Goal: Book appointment/travel/reservation

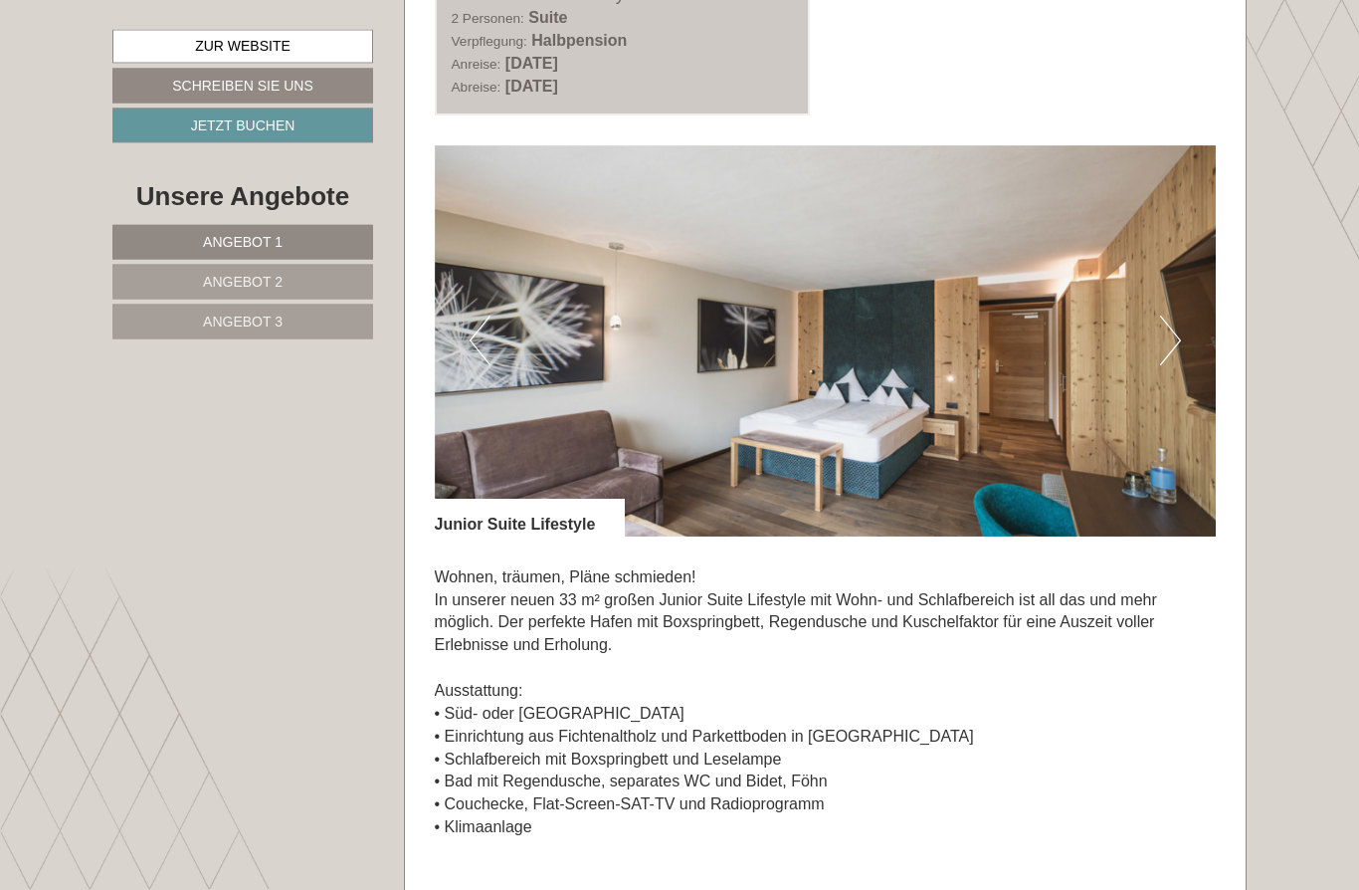
scroll to position [1151, 0]
click at [1169, 342] on button "Next" at bounding box center [1170, 340] width 21 height 50
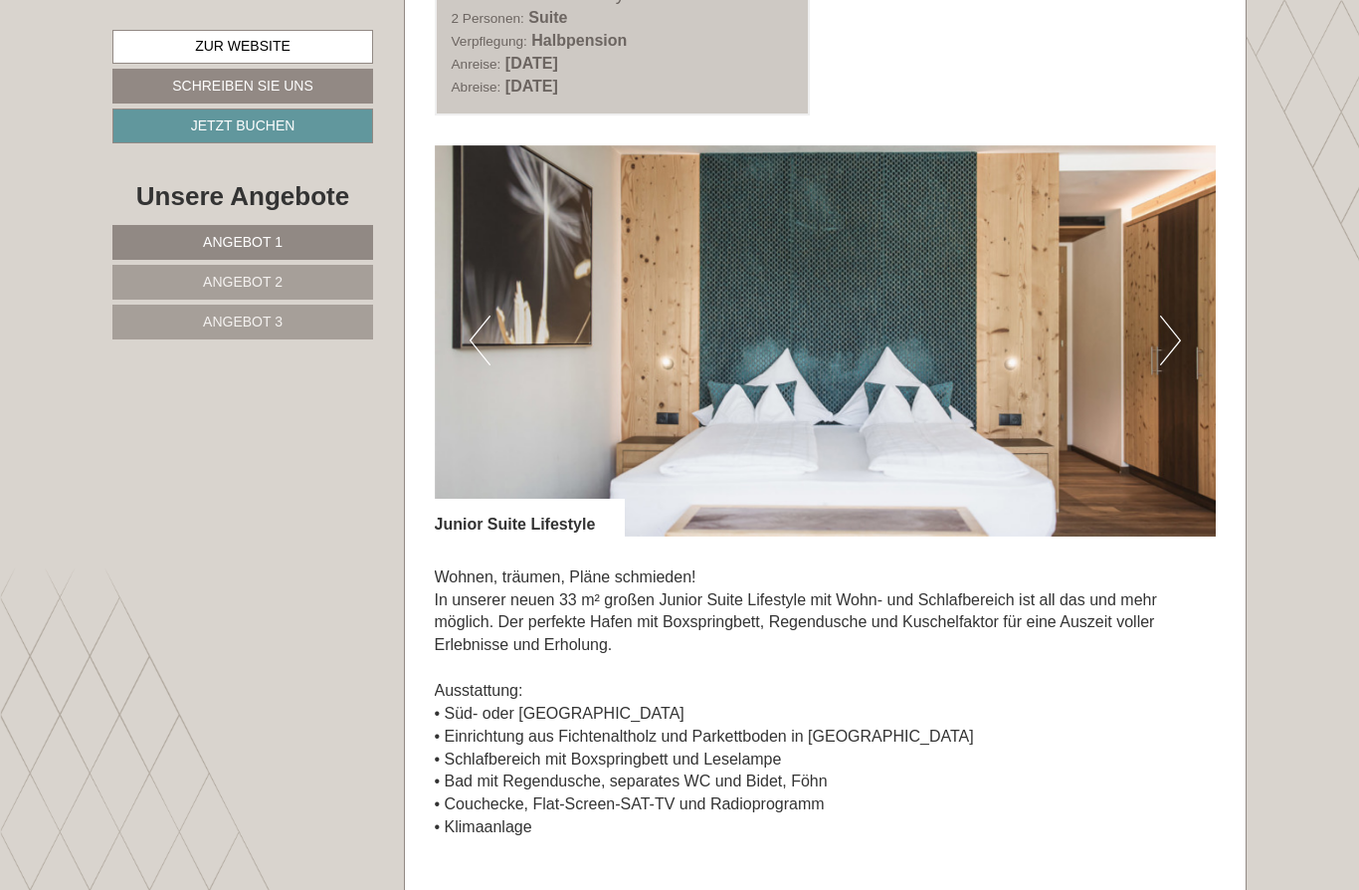
click at [1181, 340] on img at bounding box center [826, 340] width 782 height 391
click at [1161, 352] on button "Next" at bounding box center [1170, 340] width 21 height 50
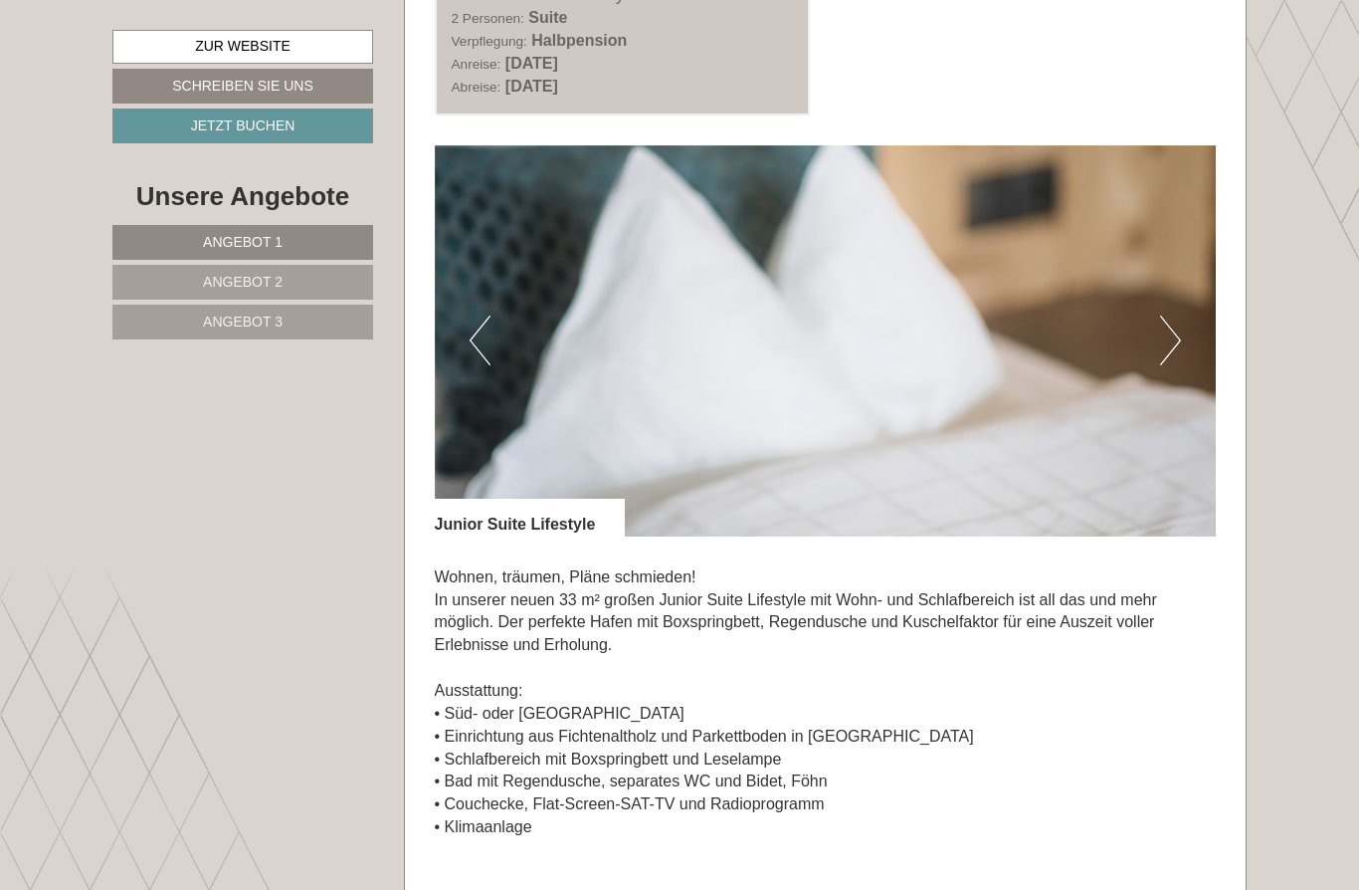
click at [1178, 348] on button "Next" at bounding box center [1170, 340] width 21 height 50
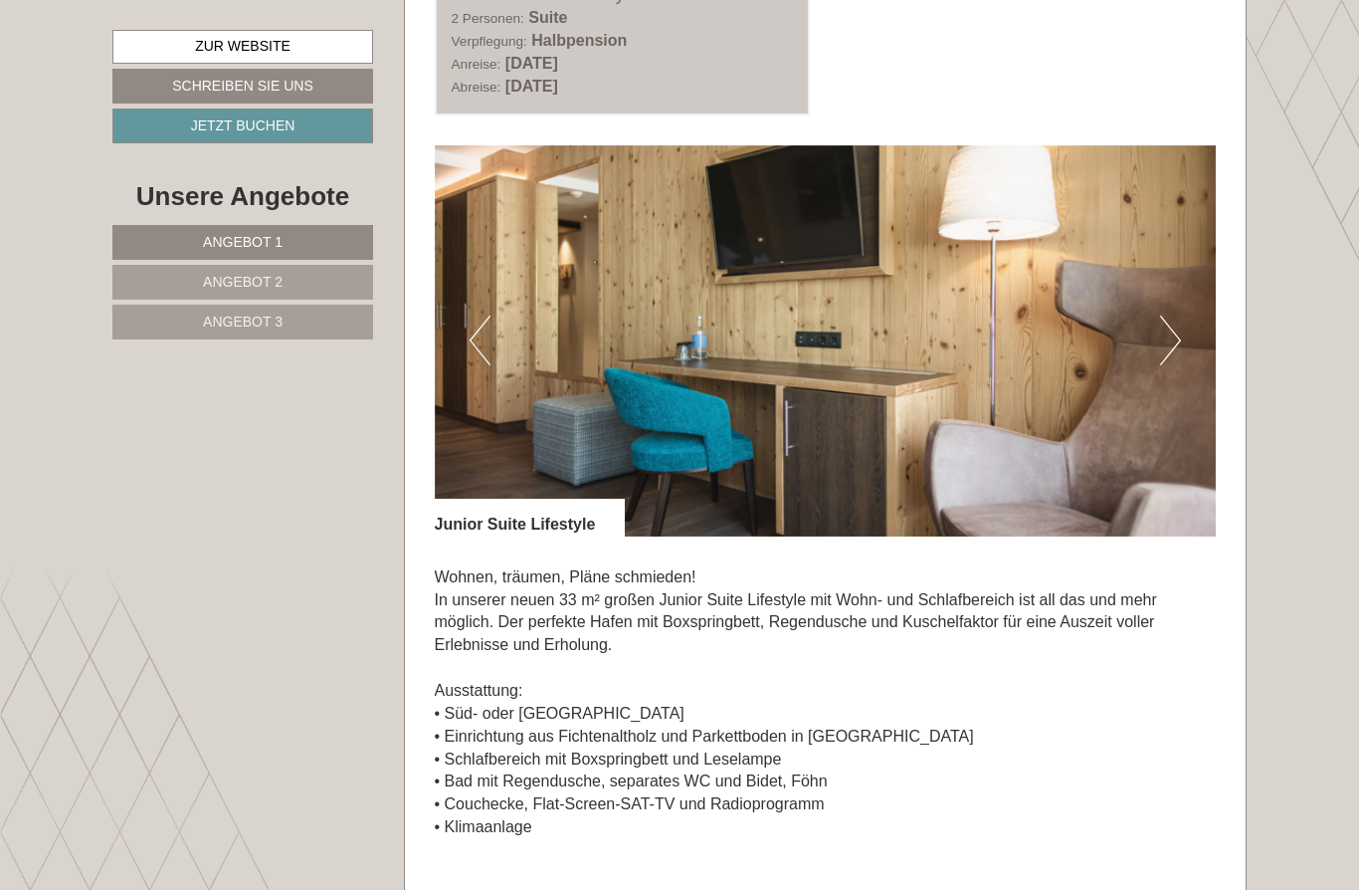
click at [1184, 335] on img at bounding box center [826, 340] width 782 height 391
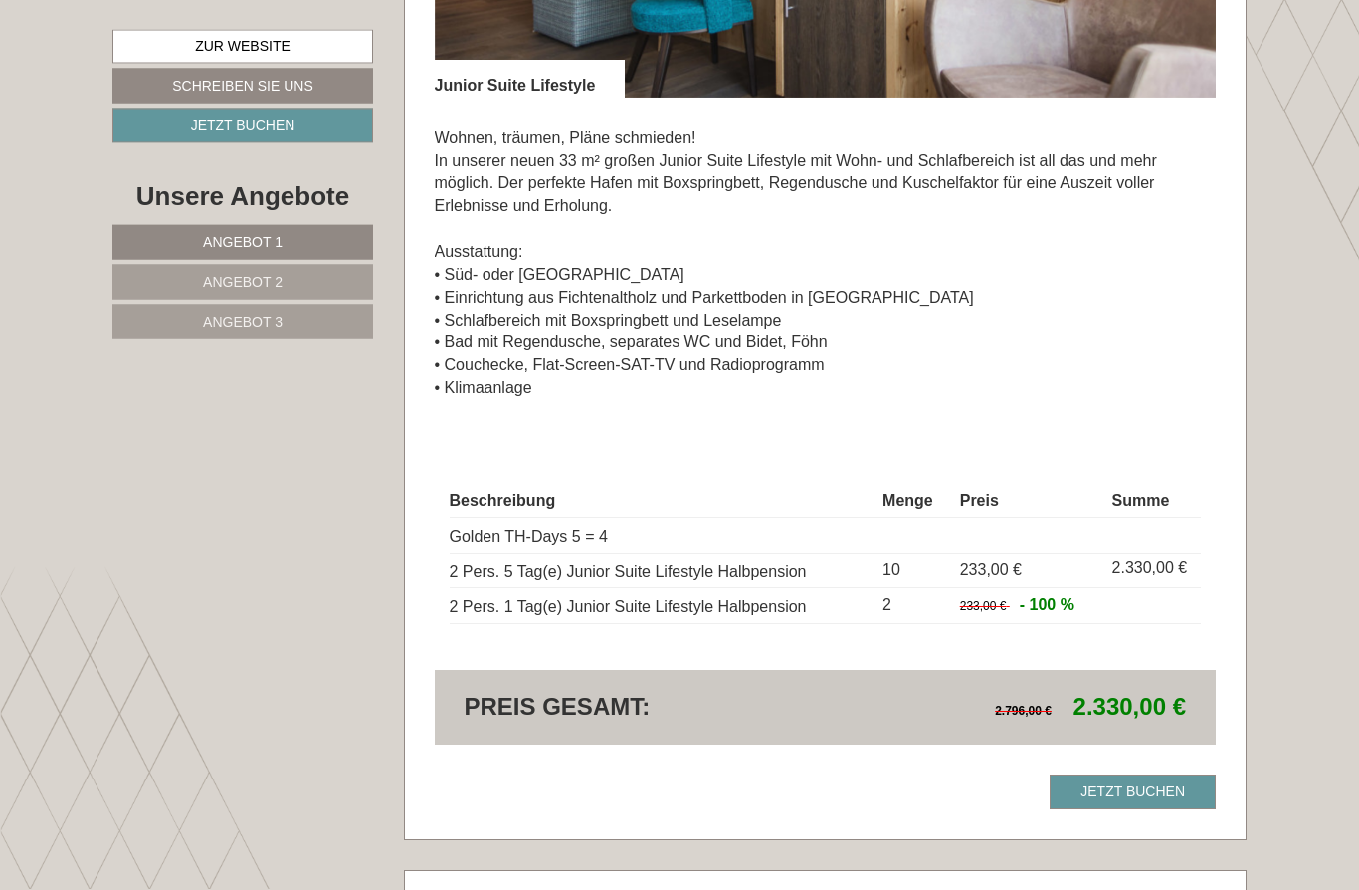
scroll to position [1592, 0]
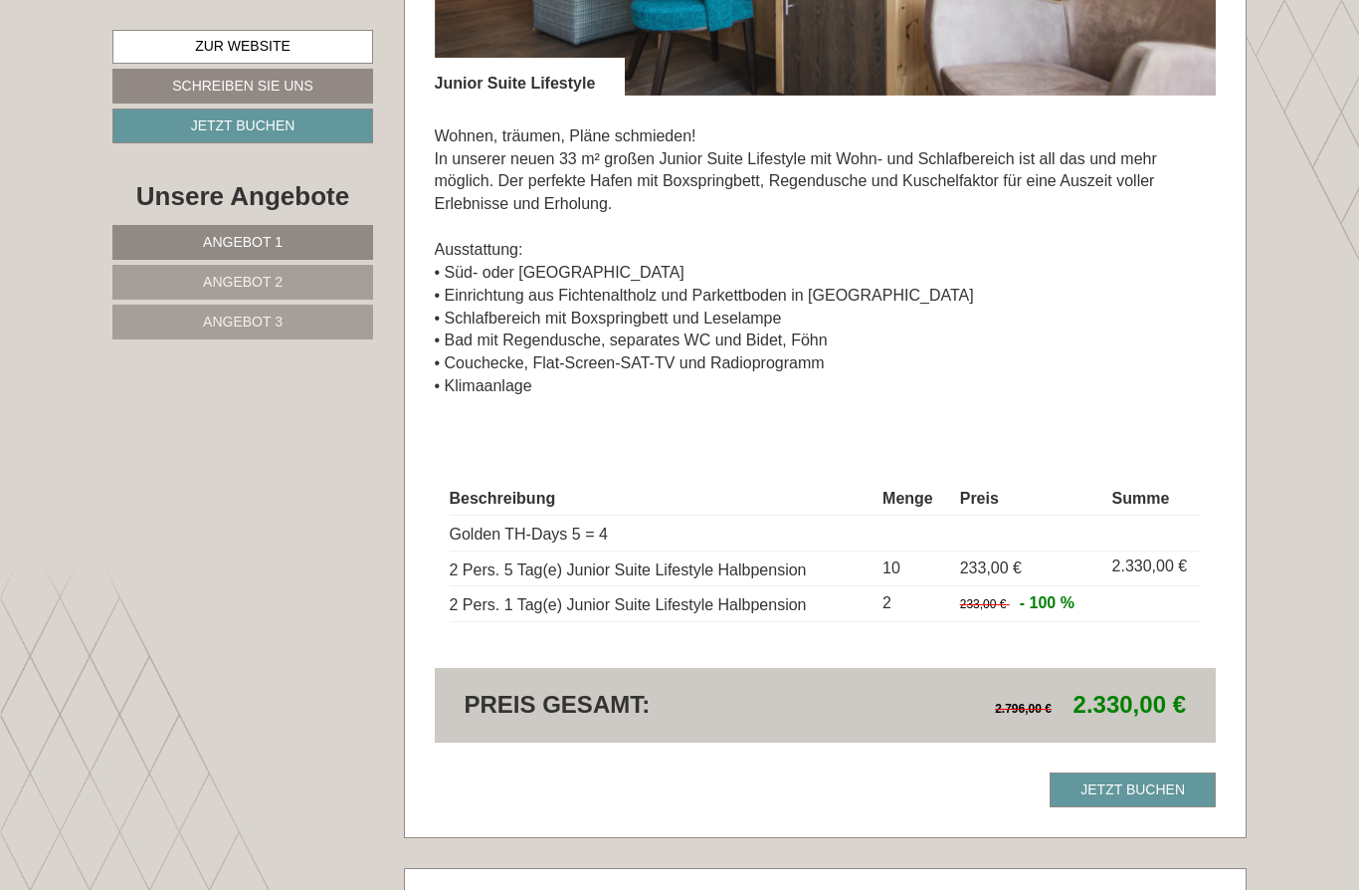
click at [1156, 773] on link "Jetzt buchen" at bounding box center [1133, 789] width 166 height 35
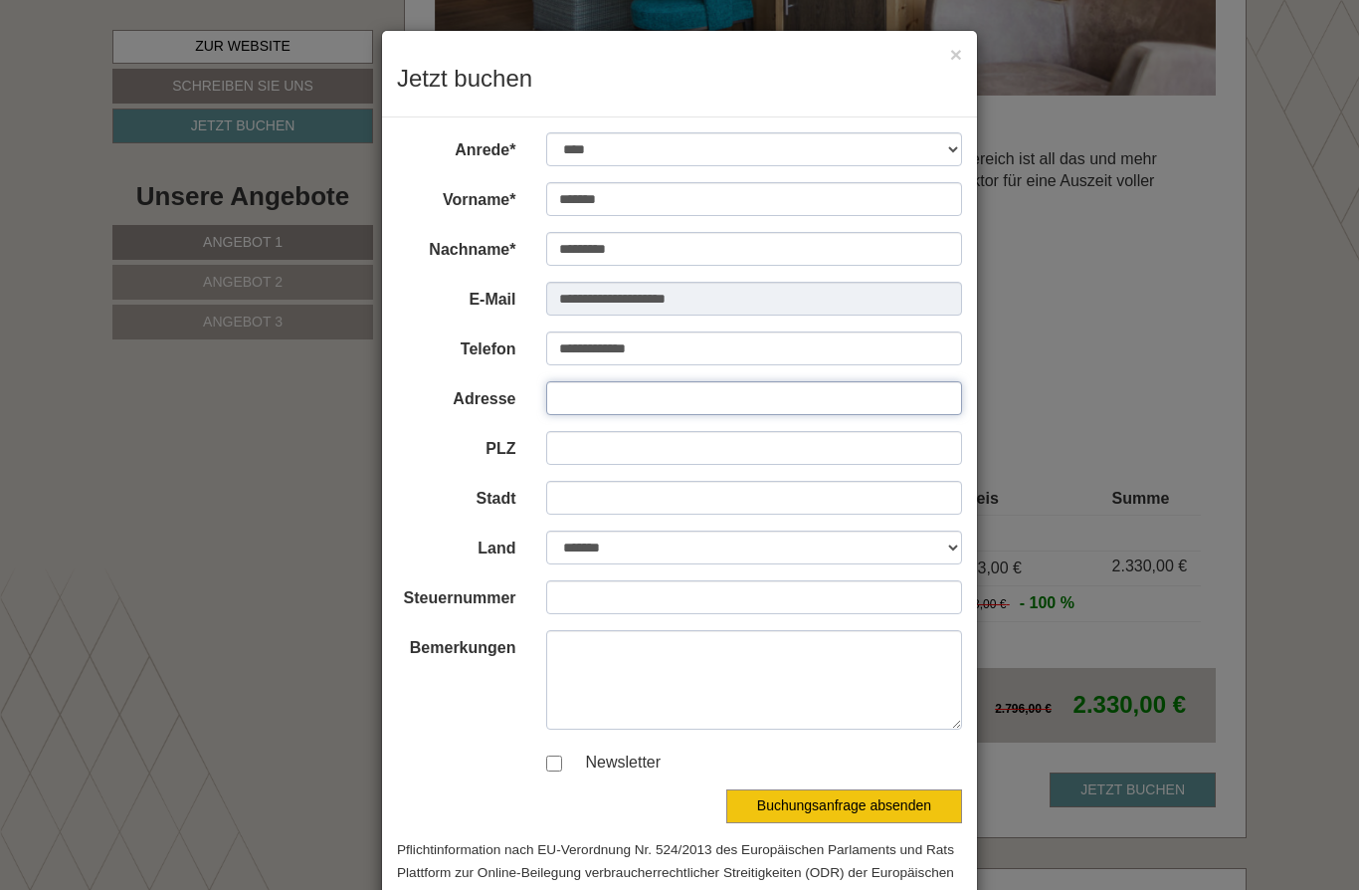
click at [645, 398] on input "Adresse" at bounding box center [754, 398] width 417 height 34
type input "**********"
click at [634, 440] on input "PLZ" at bounding box center [754, 448] width 417 height 34
type input "****"
click at [640, 505] on input "Stadt" at bounding box center [754, 498] width 417 height 34
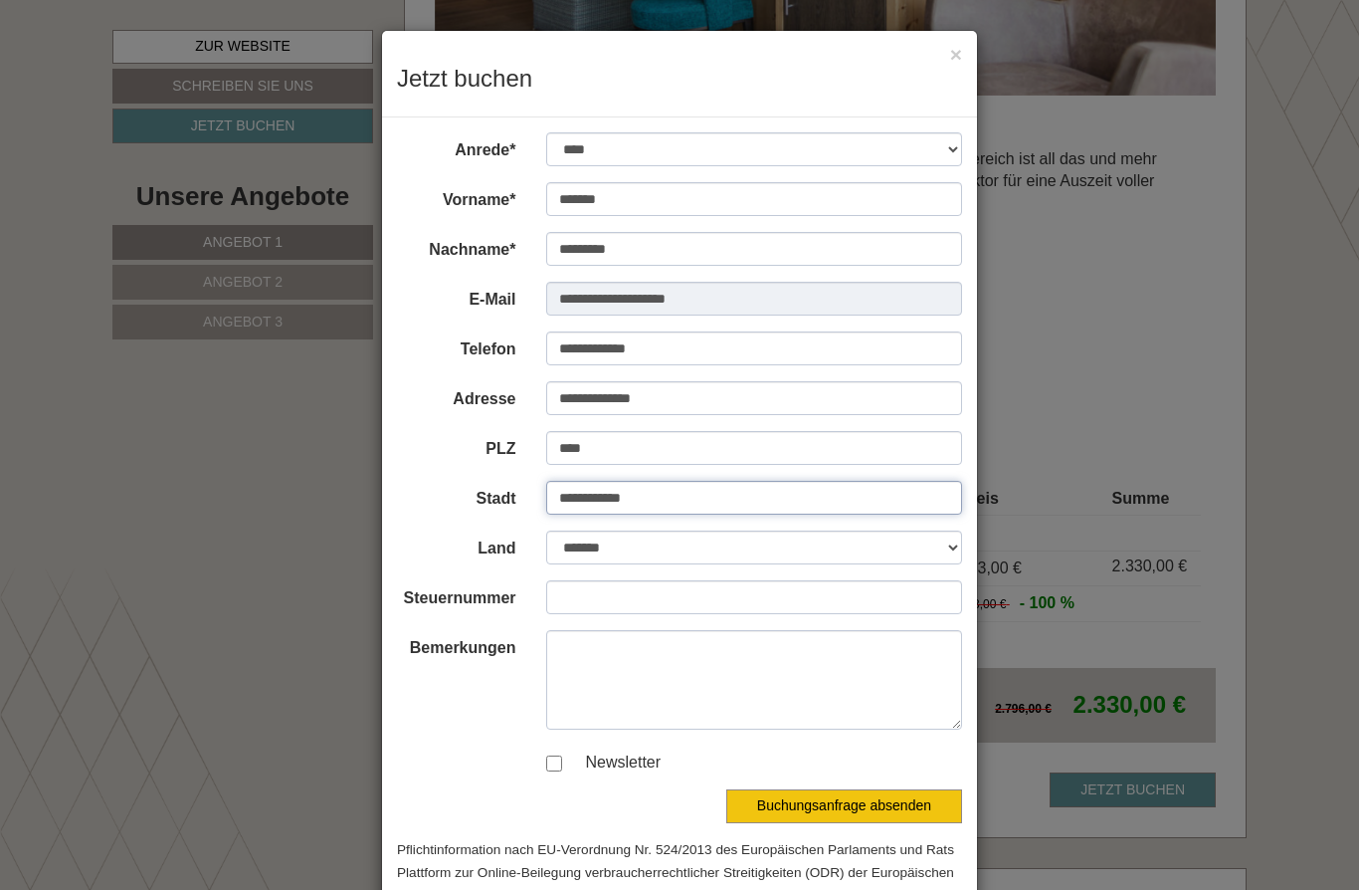
type input "**********"
click at [709, 547] on select "**********" at bounding box center [754, 547] width 417 height 34
select select "*"
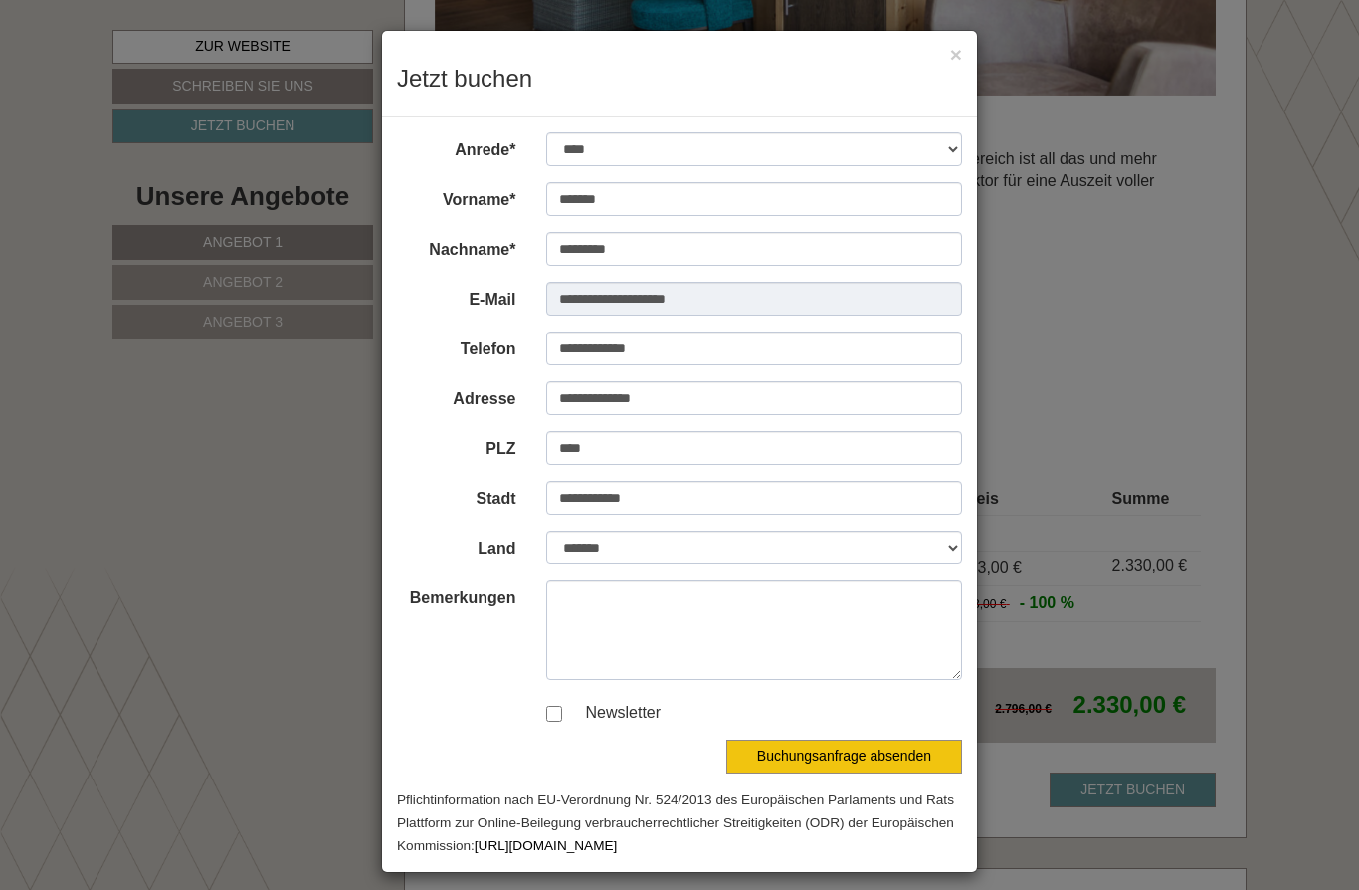
click at [864, 756] on button "Buchungsanfrage absenden" at bounding box center [844, 756] width 236 height 34
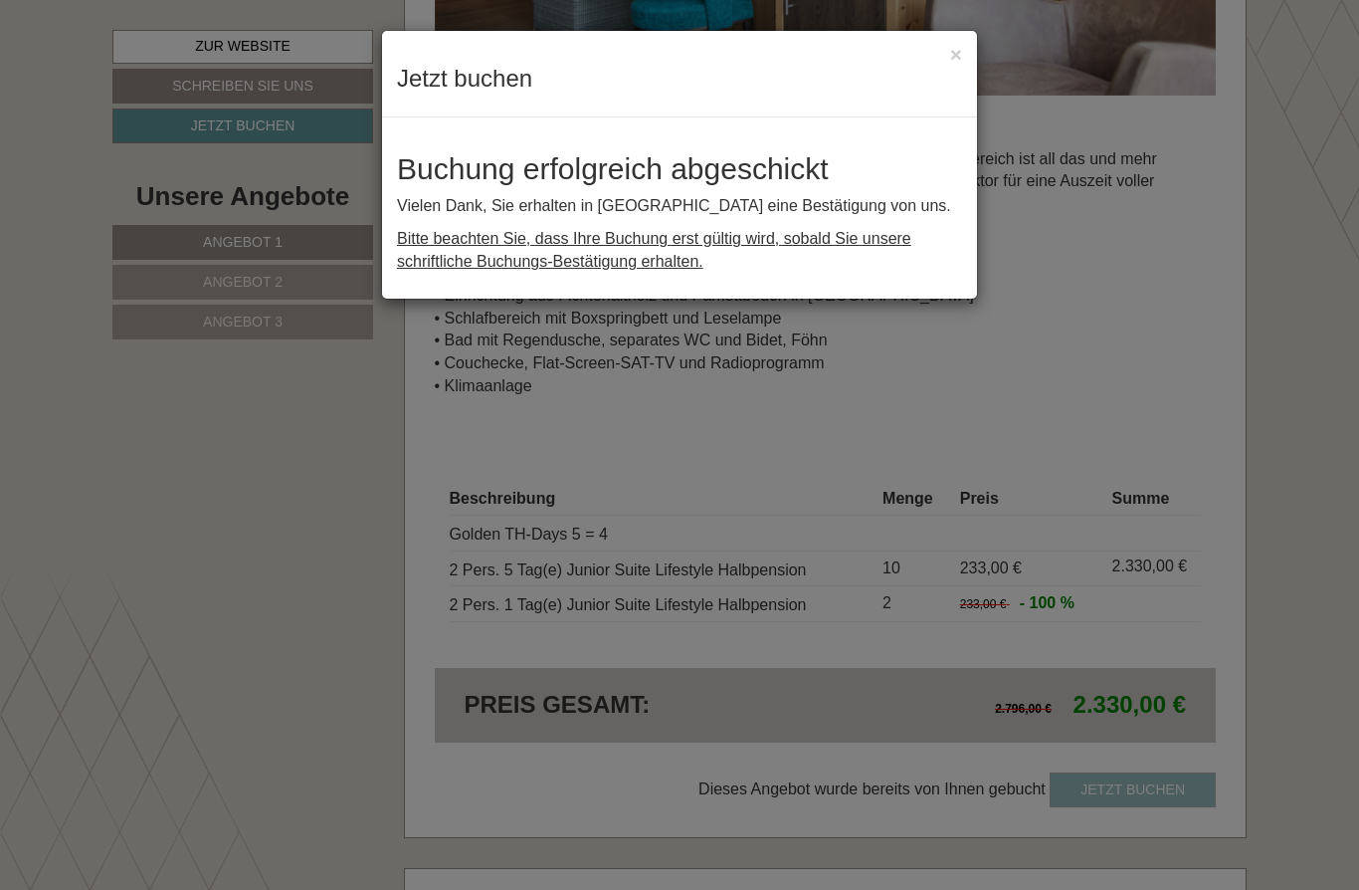
click at [961, 44] on button "×" at bounding box center [956, 54] width 12 height 21
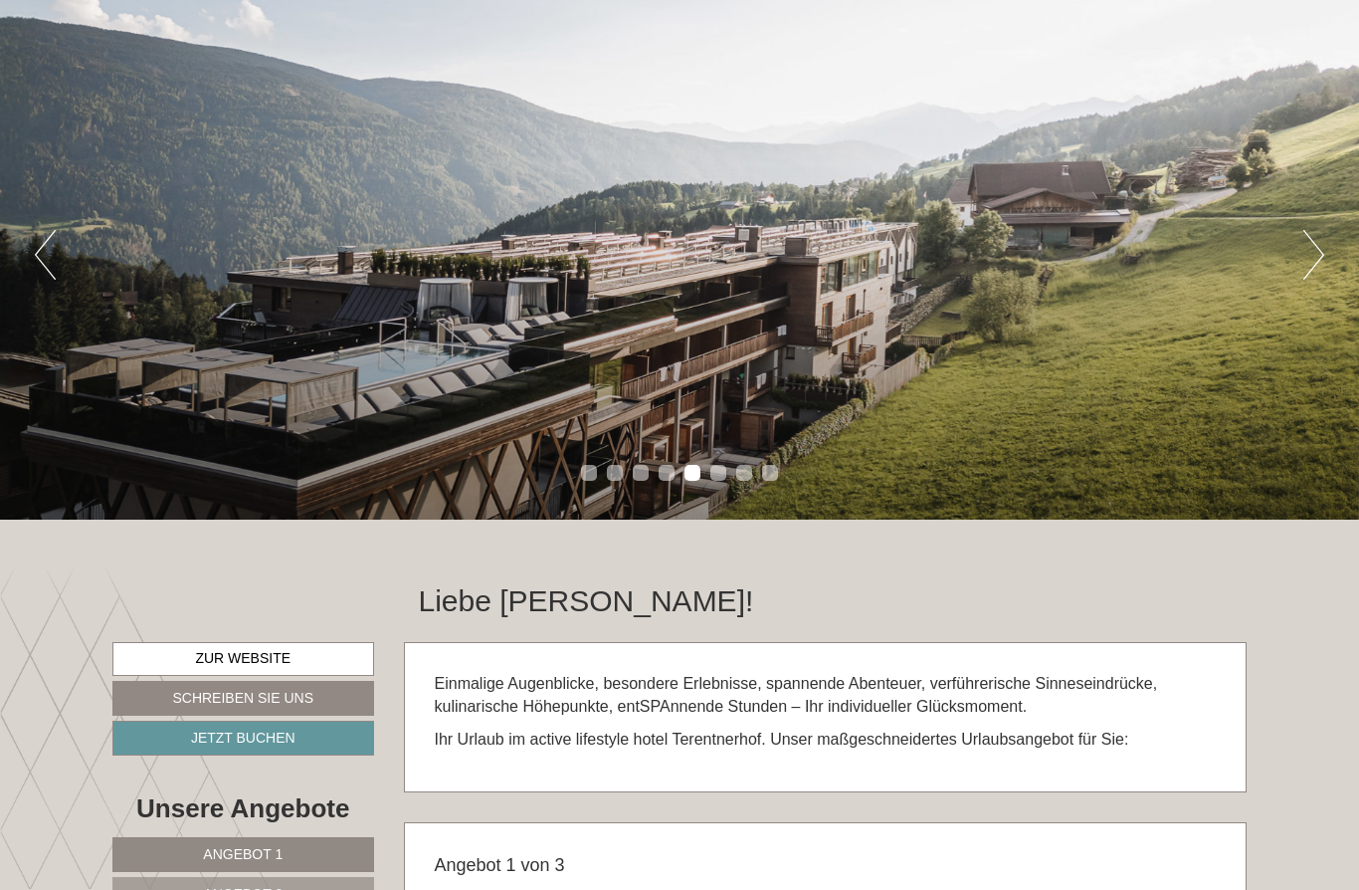
scroll to position [0, 0]
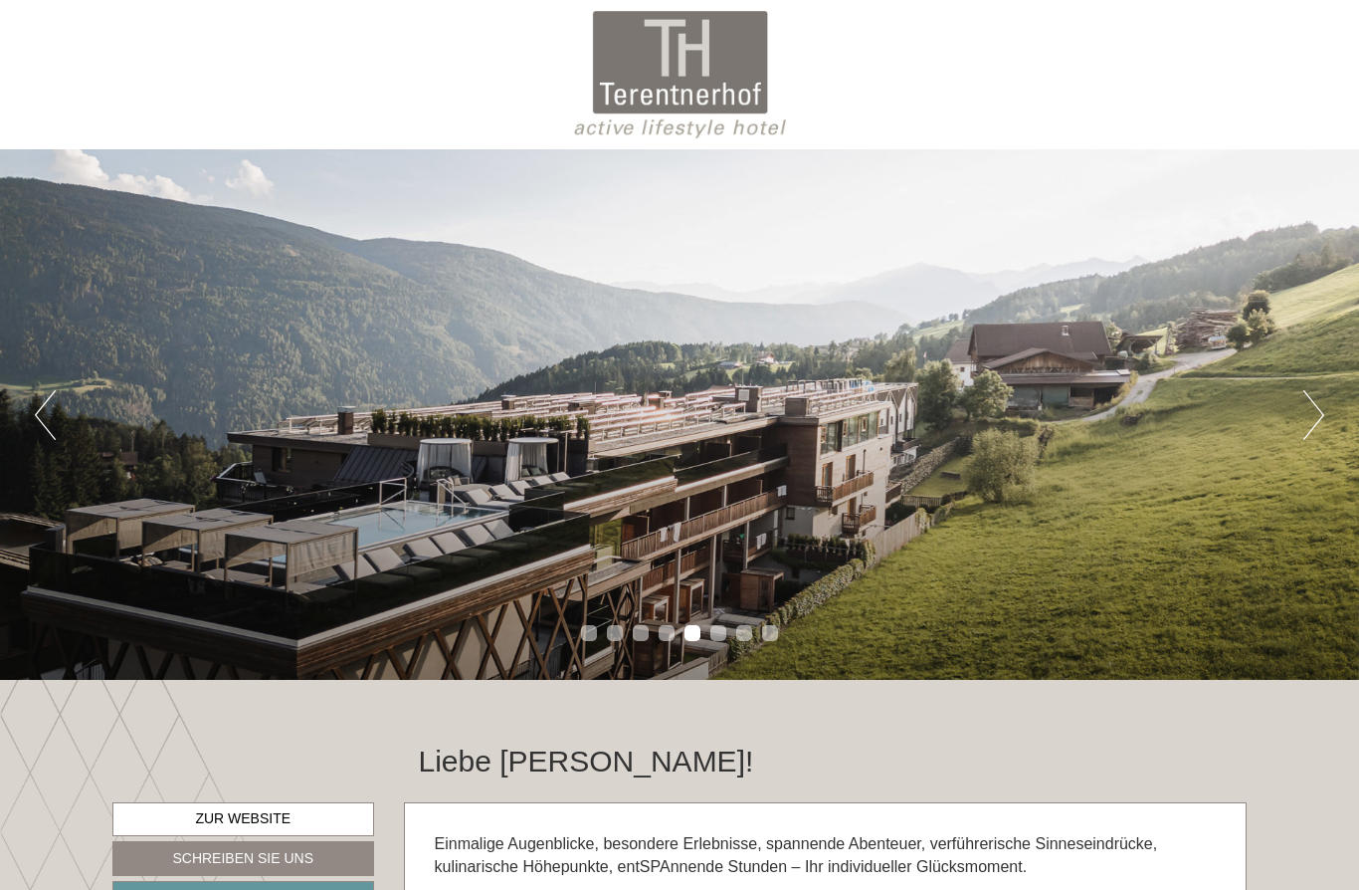
click at [1297, 408] on div "Previous Next 1 2 3 4 5 6 7 8" at bounding box center [679, 414] width 1359 height 530
click at [1308, 419] on button "Next" at bounding box center [1314, 415] width 21 height 50
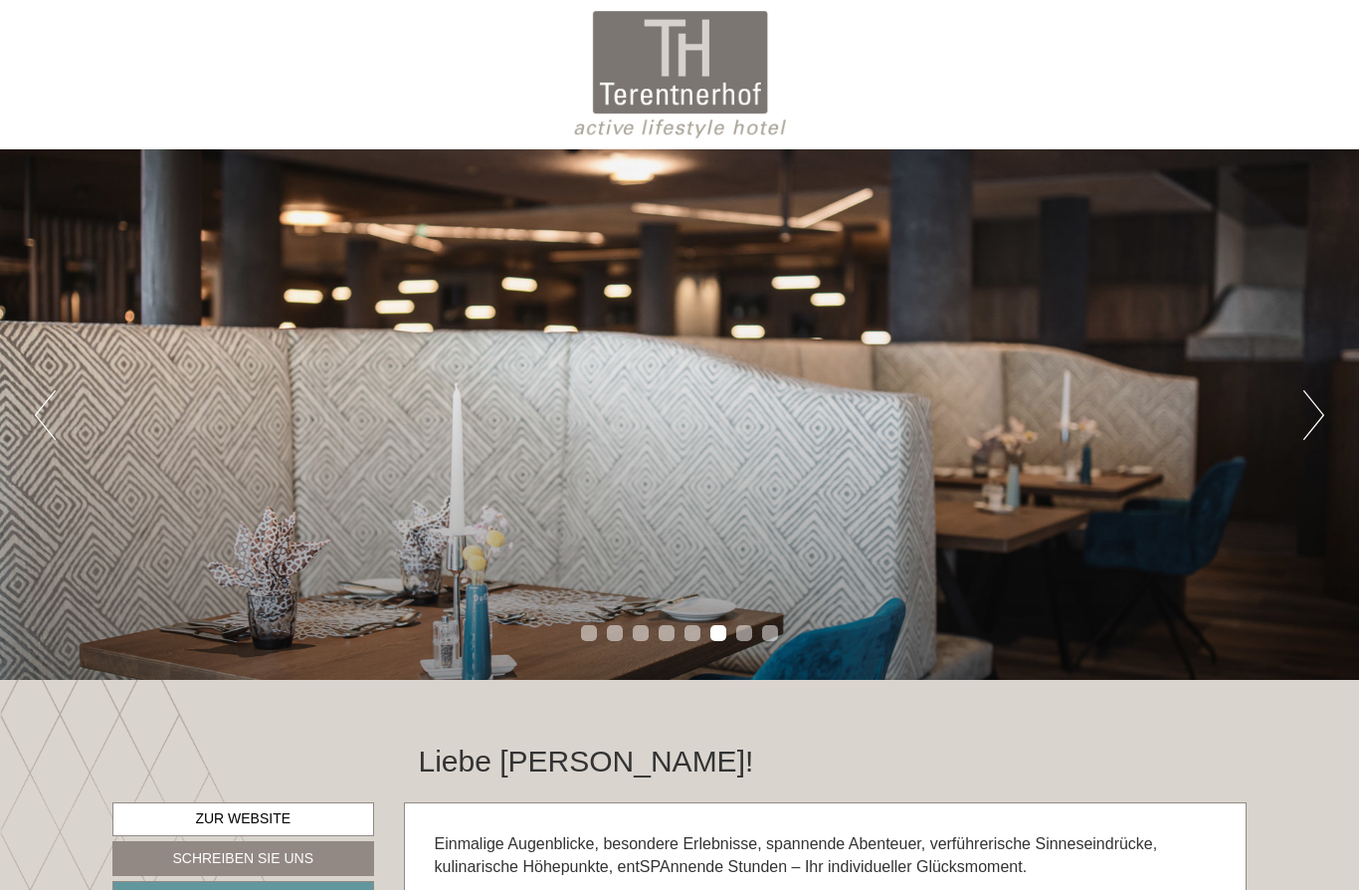
click at [1304, 422] on button "Next" at bounding box center [1314, 415] width 21 height 50
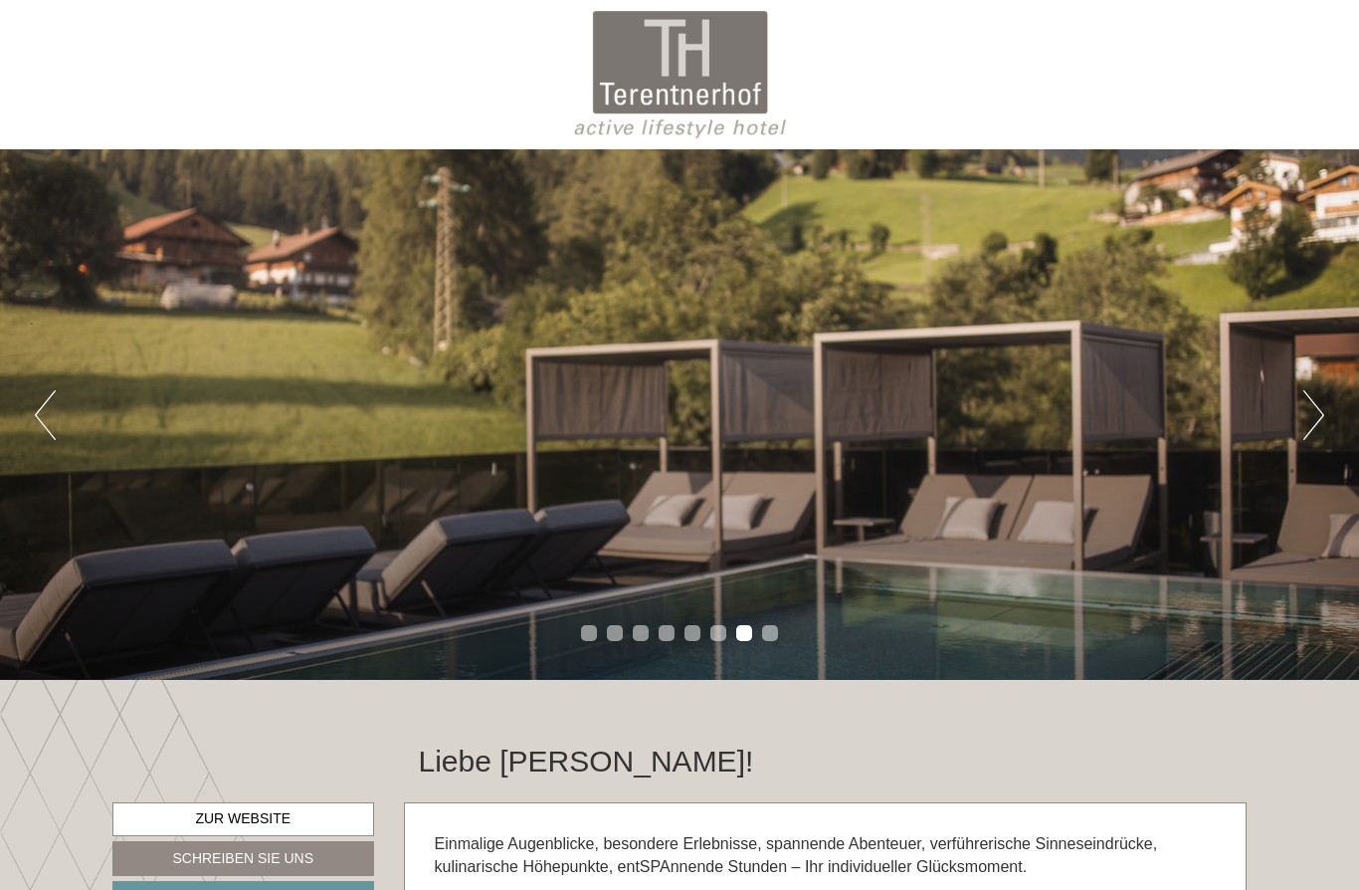
click at [1315, 415] on button "Next" at bounding box center [1314, 415] width 21 height 50
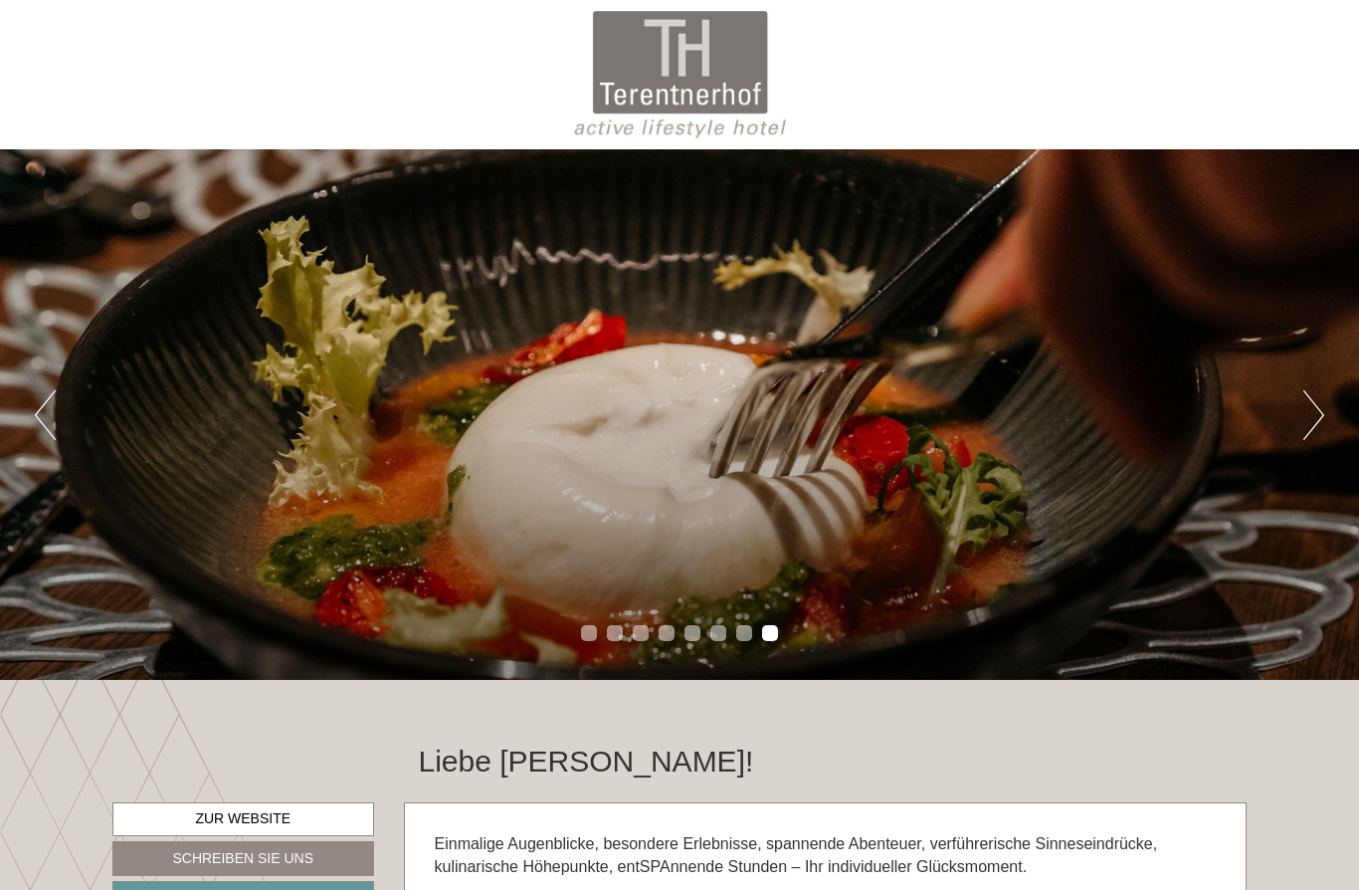
click at [1304, 415] on button "Next" at bounding box center [1314, 415] width 21 height 50
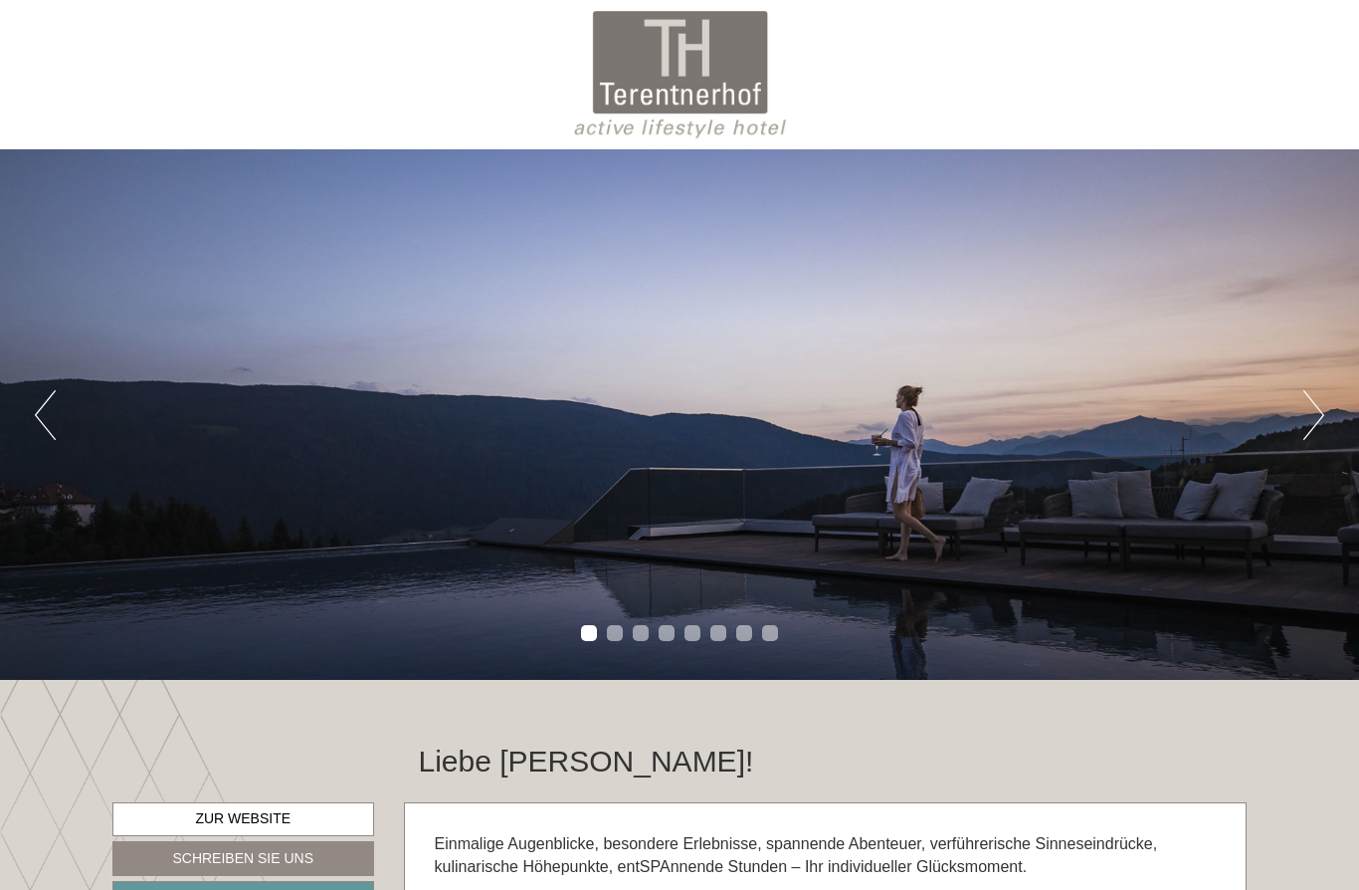
click at [1305, 415] on button "Next" at bounding box center [1314, 415] width 21 height 50
click at [1299, 440] on div "Previous Next 1 2 3 4 5 6 7 8" at bounding box center [679, 414] width 1359 height 530
click at [1314, 450] on div "Previous Next 1 2 3 4 5 6 7 8" at bounding box center [679, 414] width 1359 height 530
